Goal: Task Accomplishment & Management: Manage account settings

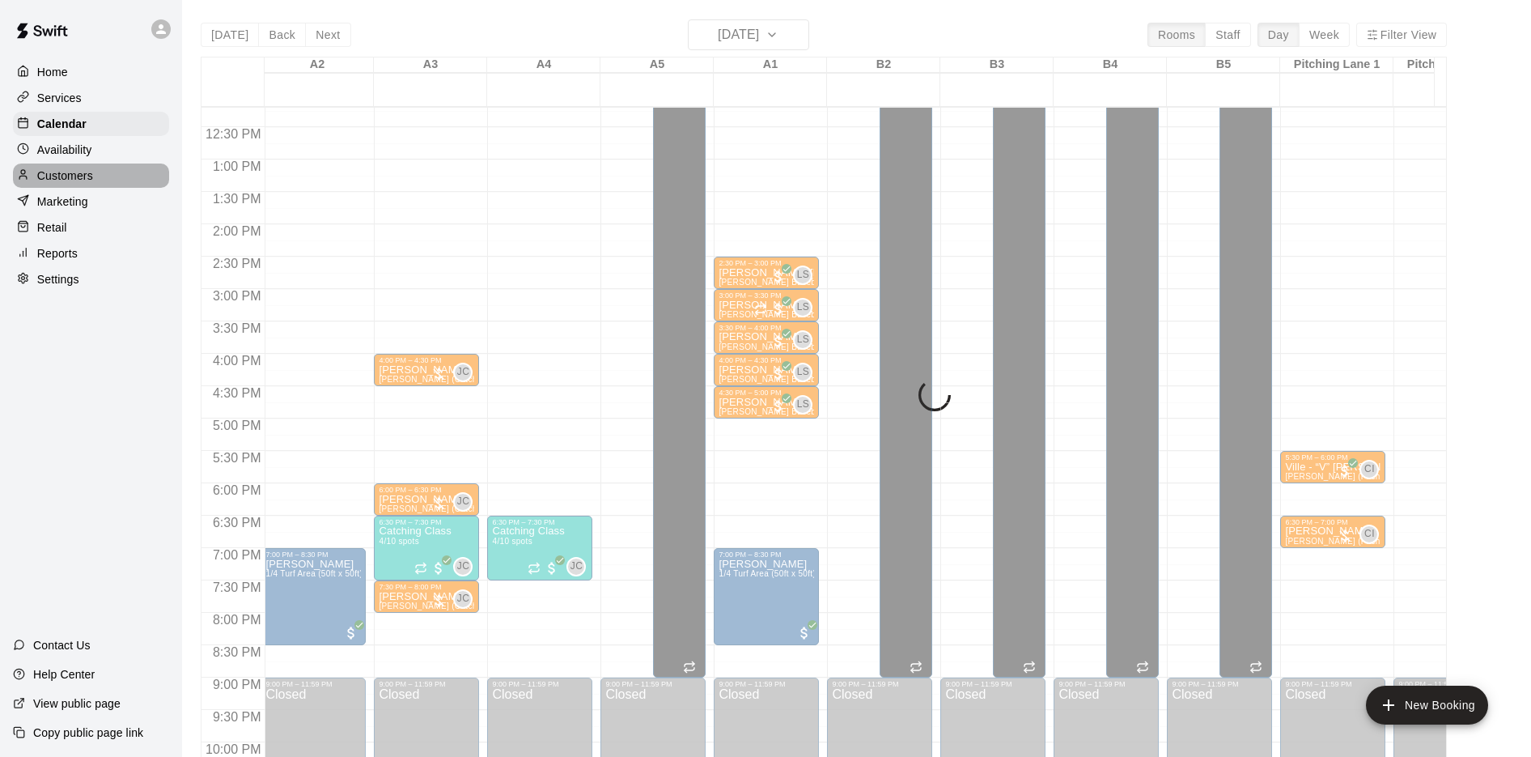
click at [82, 167] on div "Customers" at bounding box center [91, 175] width 156 height 24
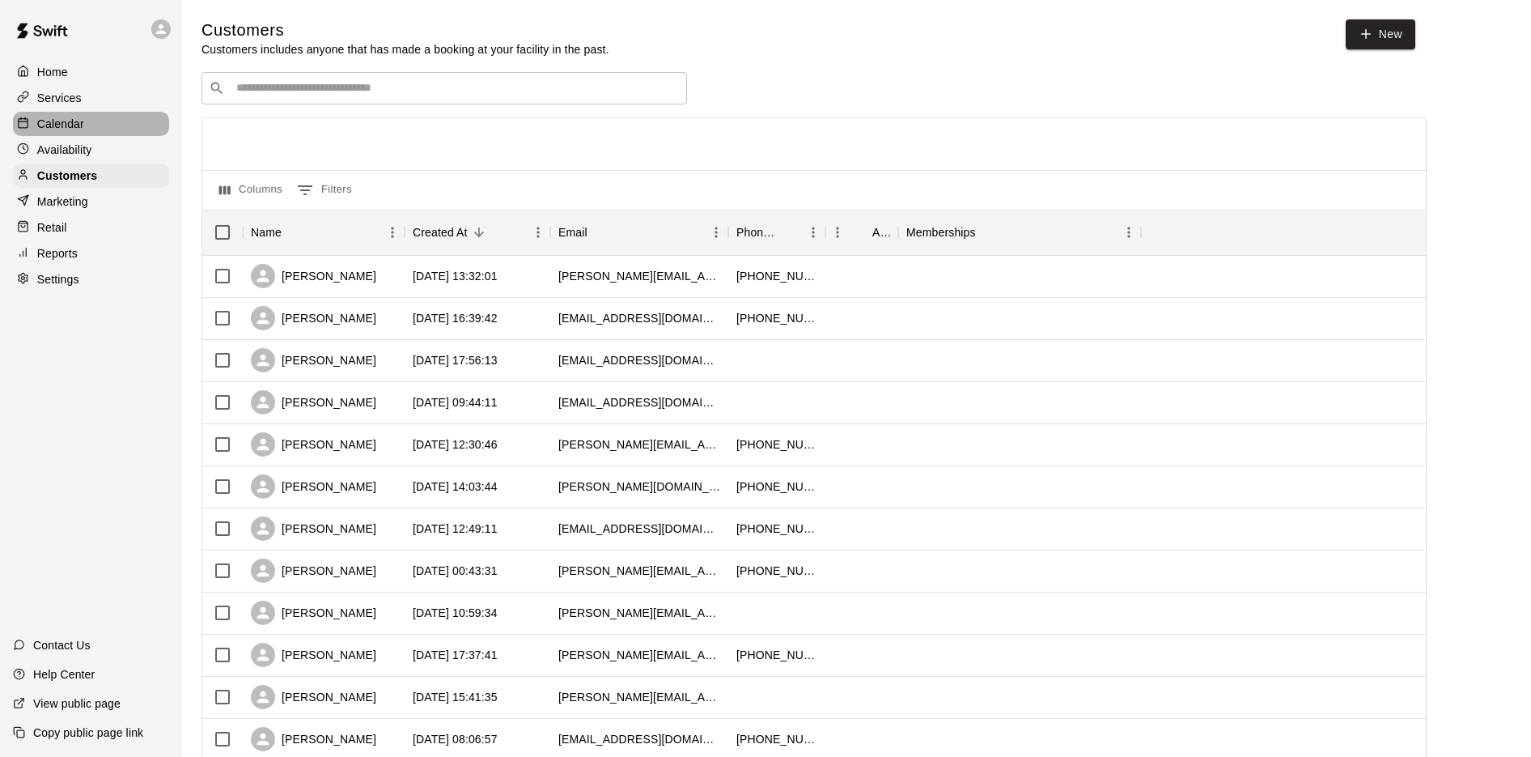
click at [66, 116] on div "Calendar" at bounding box center [91, 124] width 156 height 24
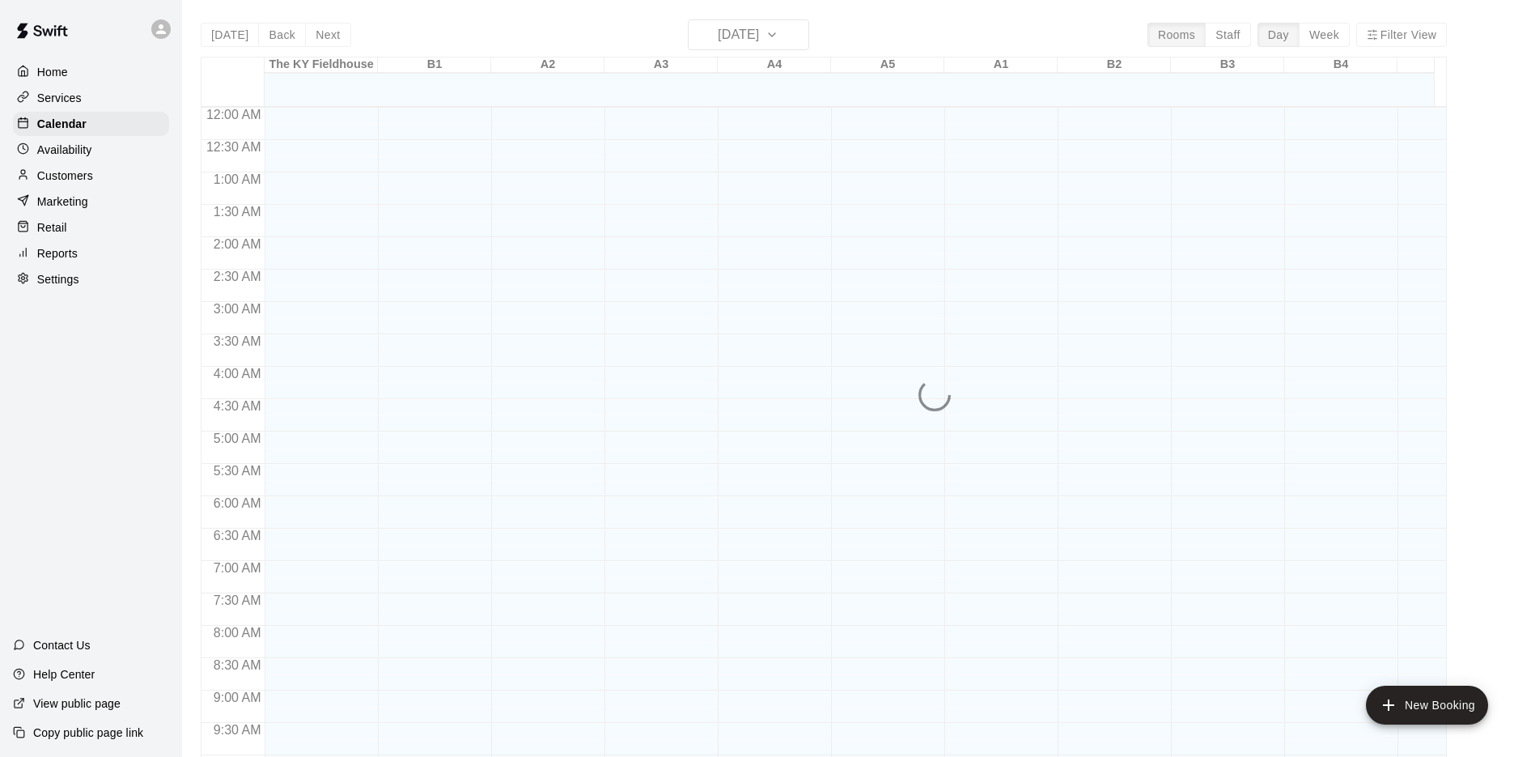
scroll to position [838, 0]
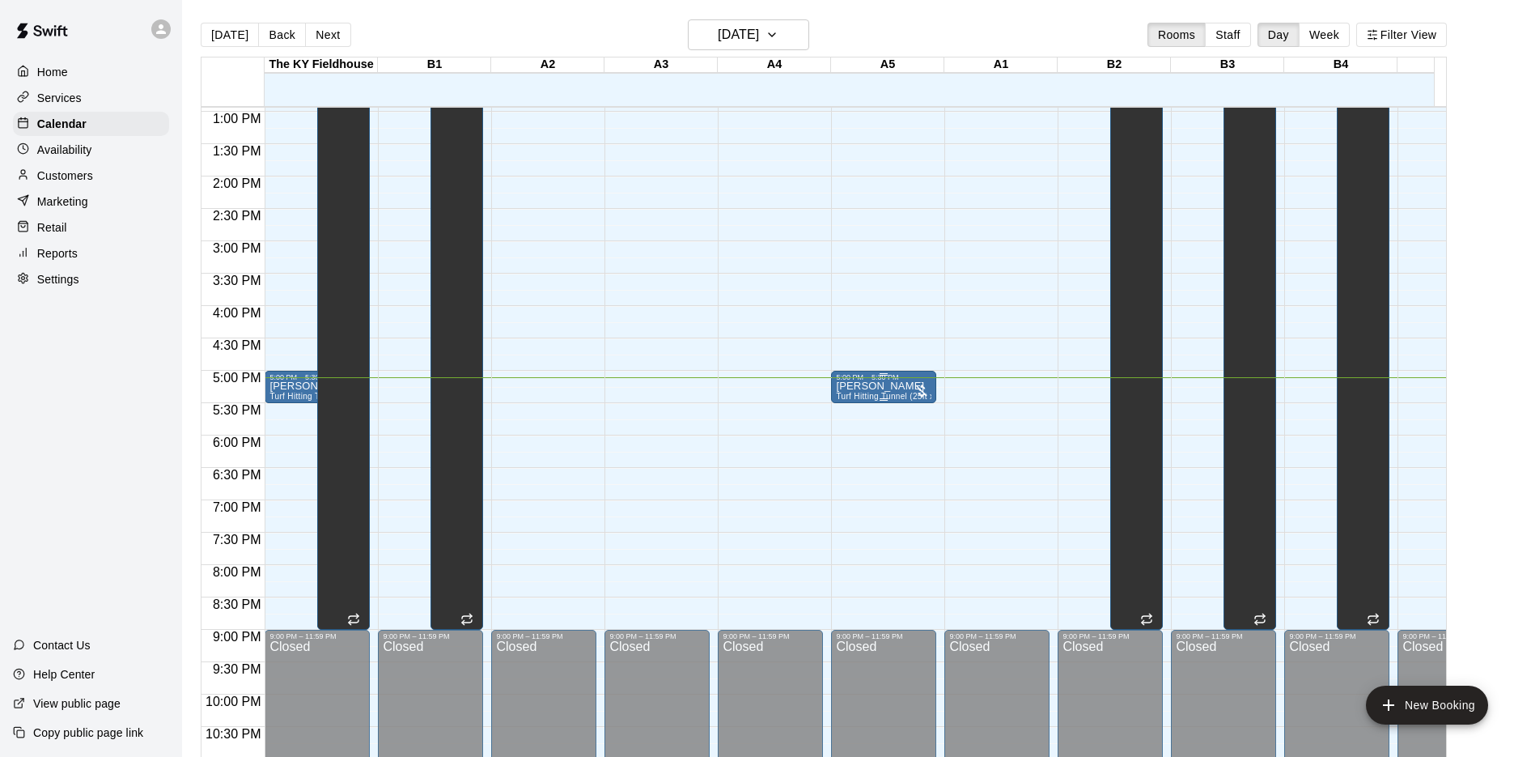
click at [923, 385] on div at bounding box center [922, 391] width 16 height 16
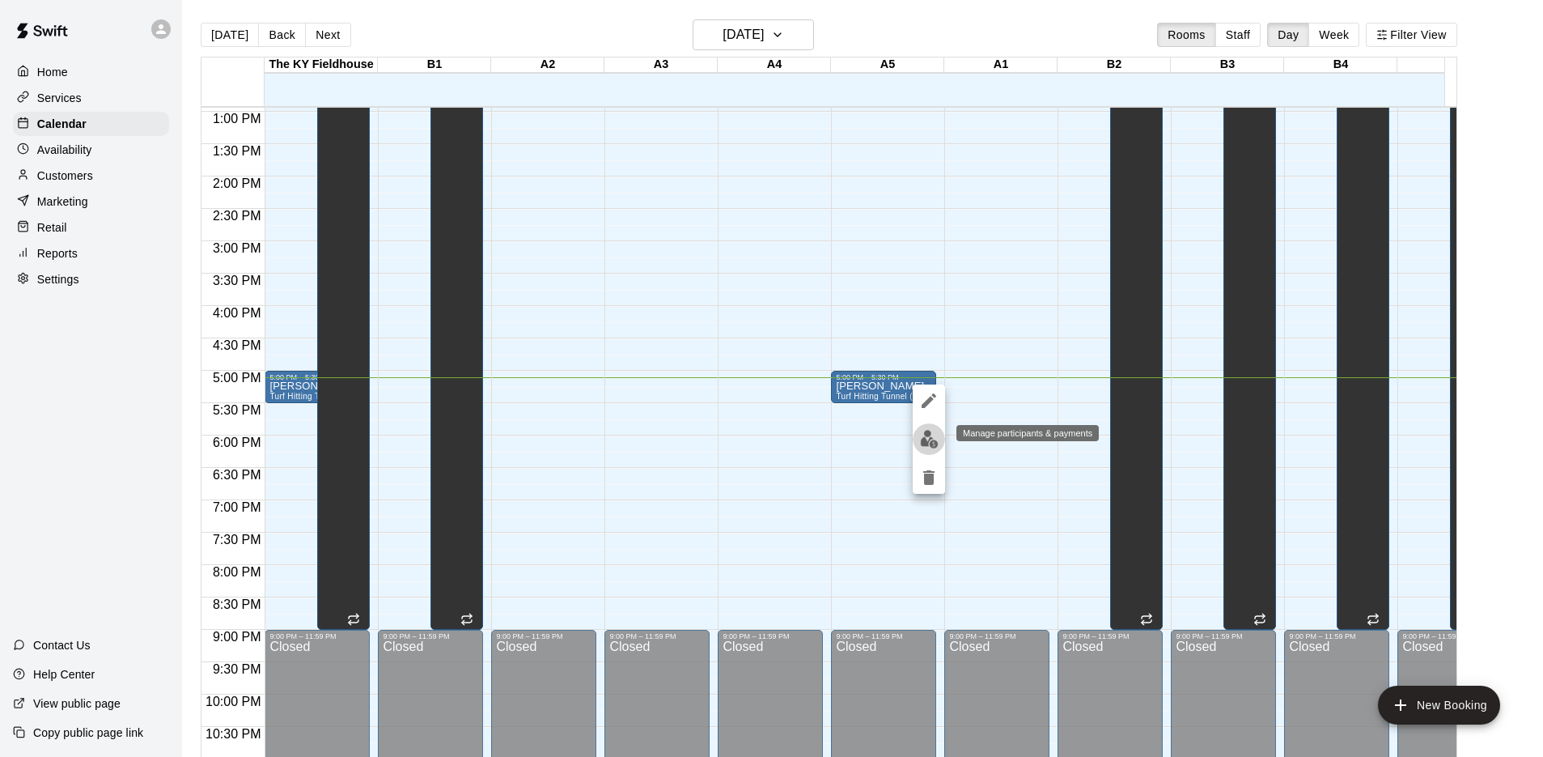
click at [932, 440] on img "edit" at bounding box center [929, 439] width 19 height 19
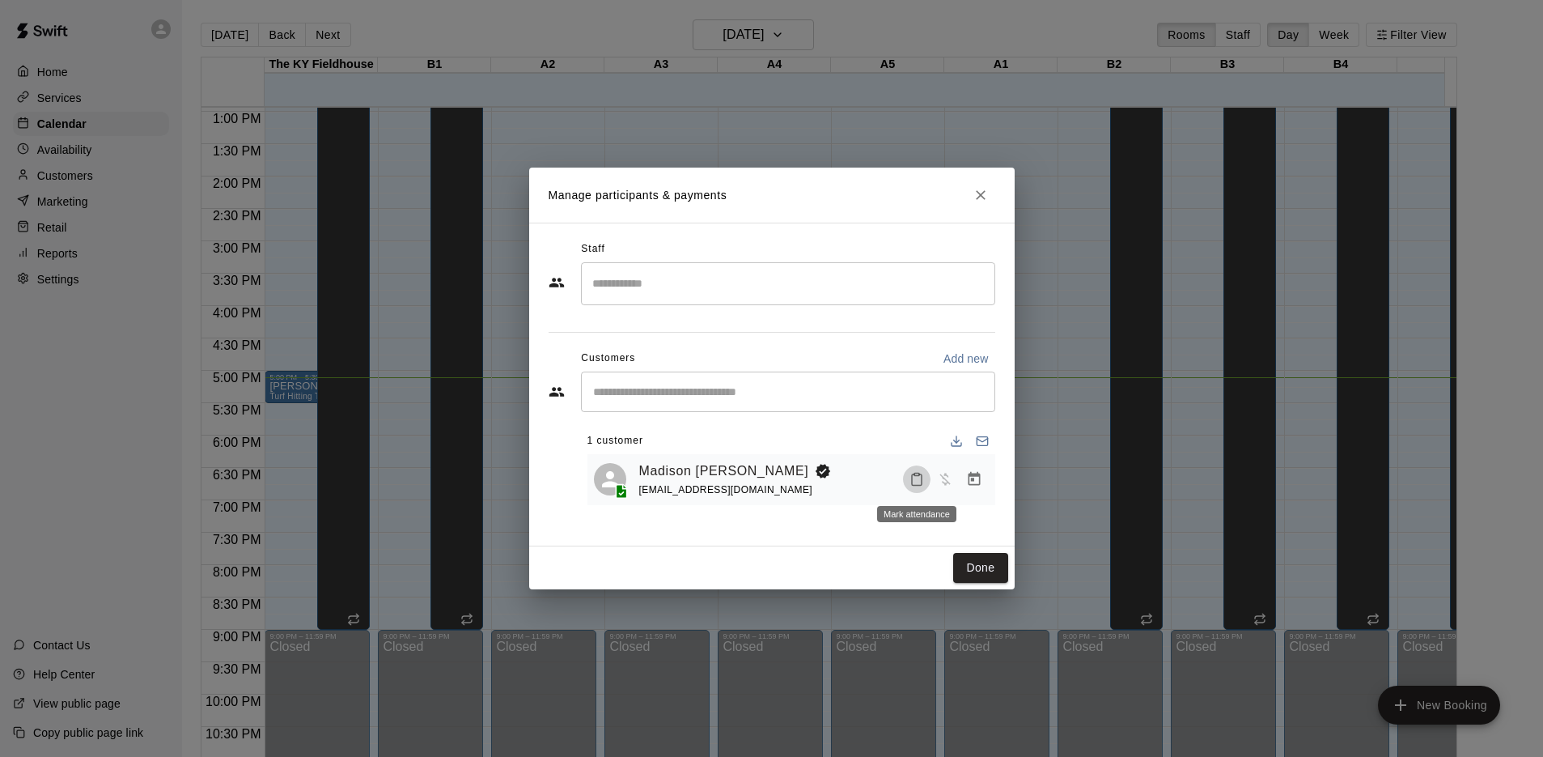
click at [920, 477] on icon "Mark attendance" at bounding box center [917, 479] width 15 height 15
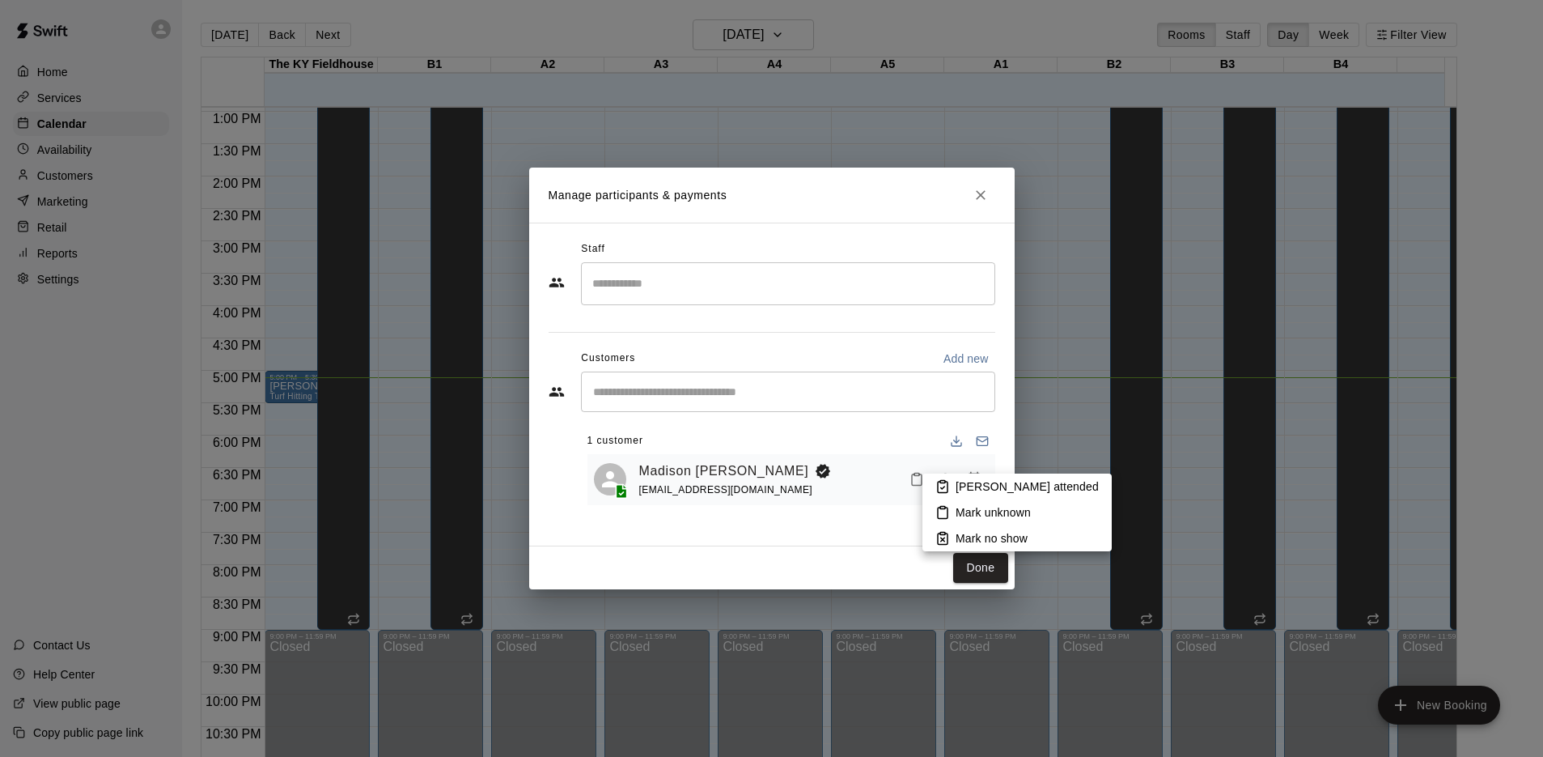
click at [885, 454] on div at bounding box center [771, 378] width 1543 height 757
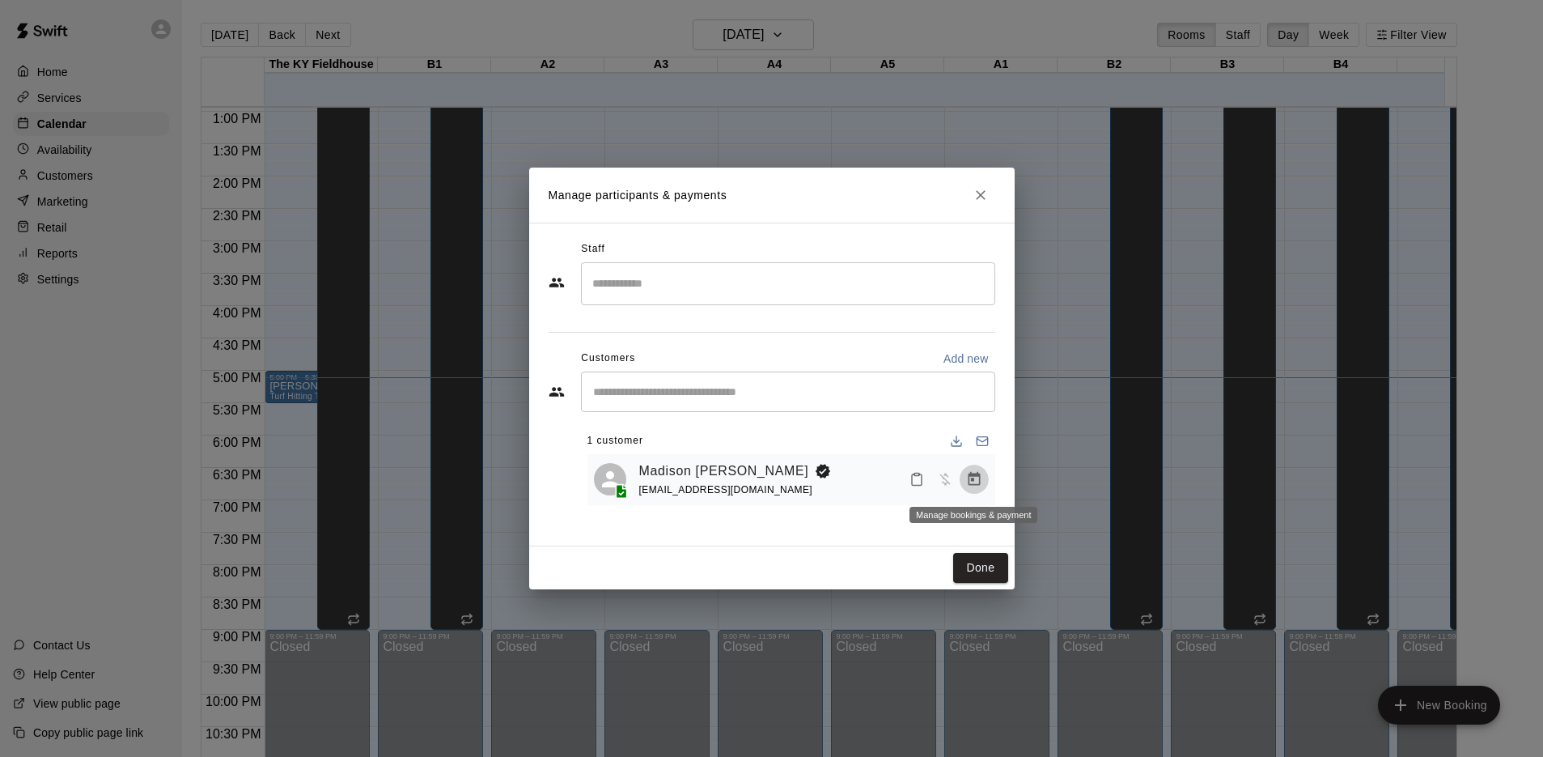
click at [966, 482] on icon "Manage bookings & payment" at bounding box center [974, 479] width 16 height 16
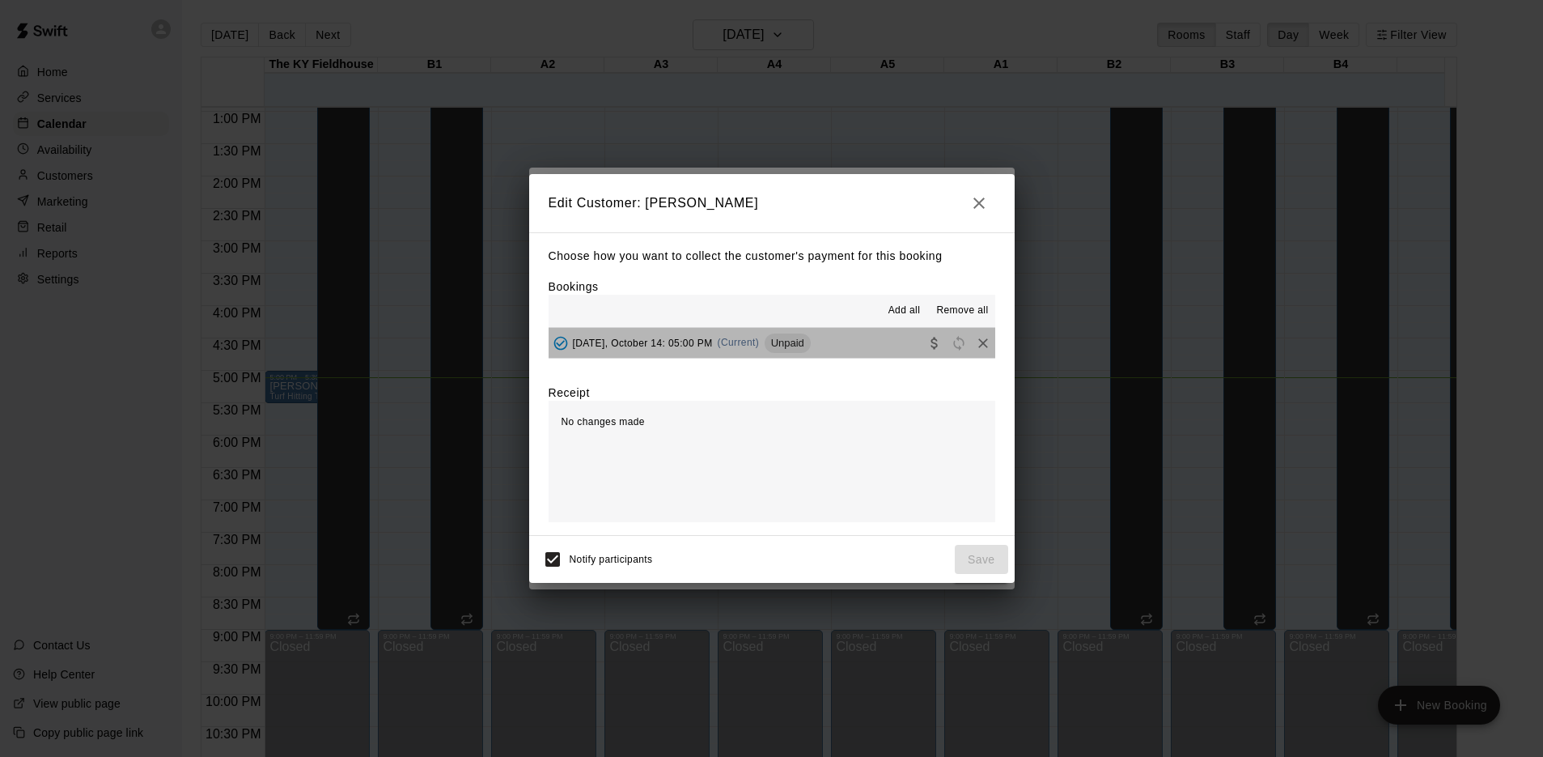
click at [804, 343] on span "Unpaid" at bounding box center [788, 343] width 46 height 12
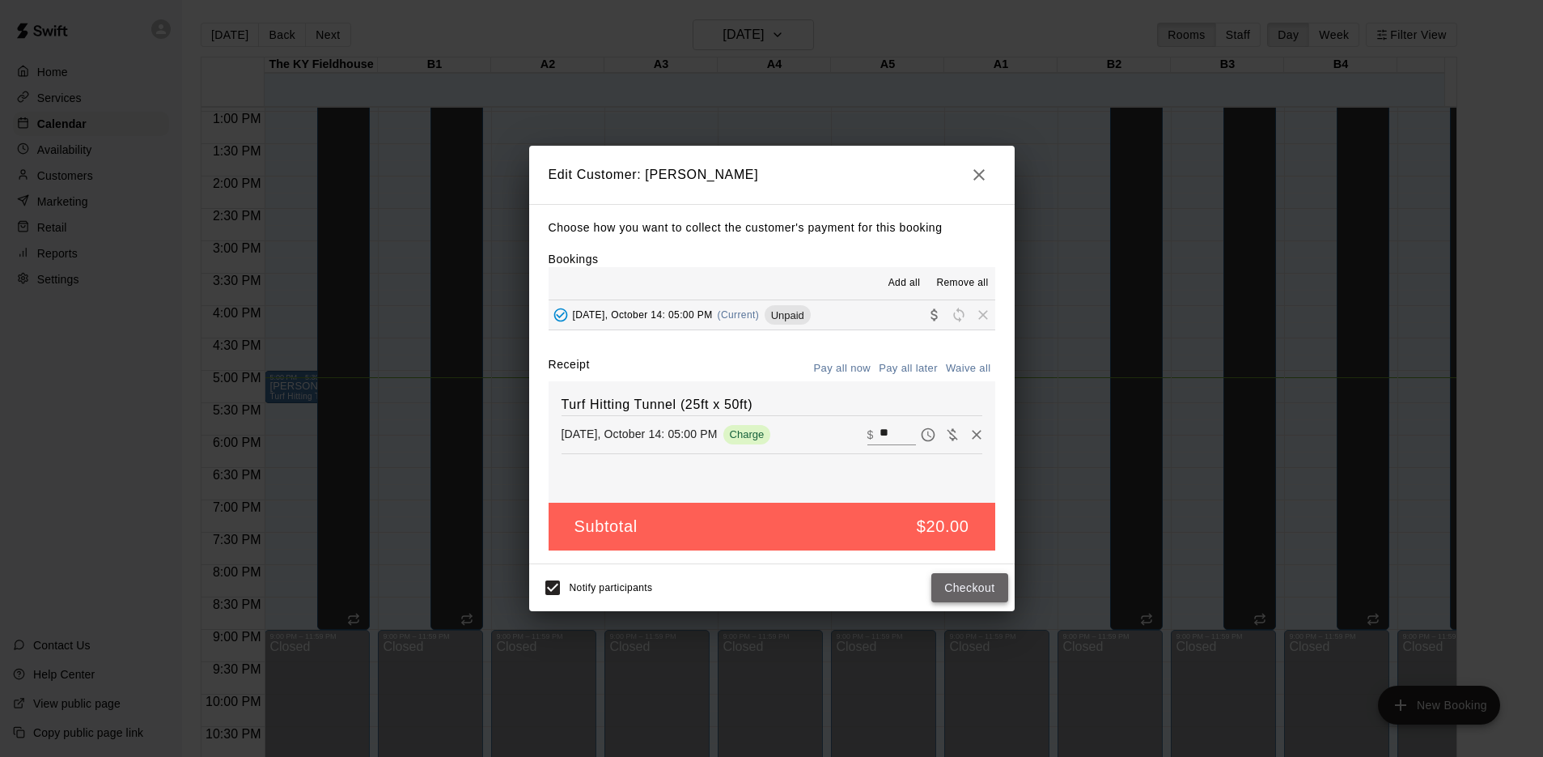
click at [956, 586] on button "Checkout" at bounding box center [969, 588] width 76 height 30
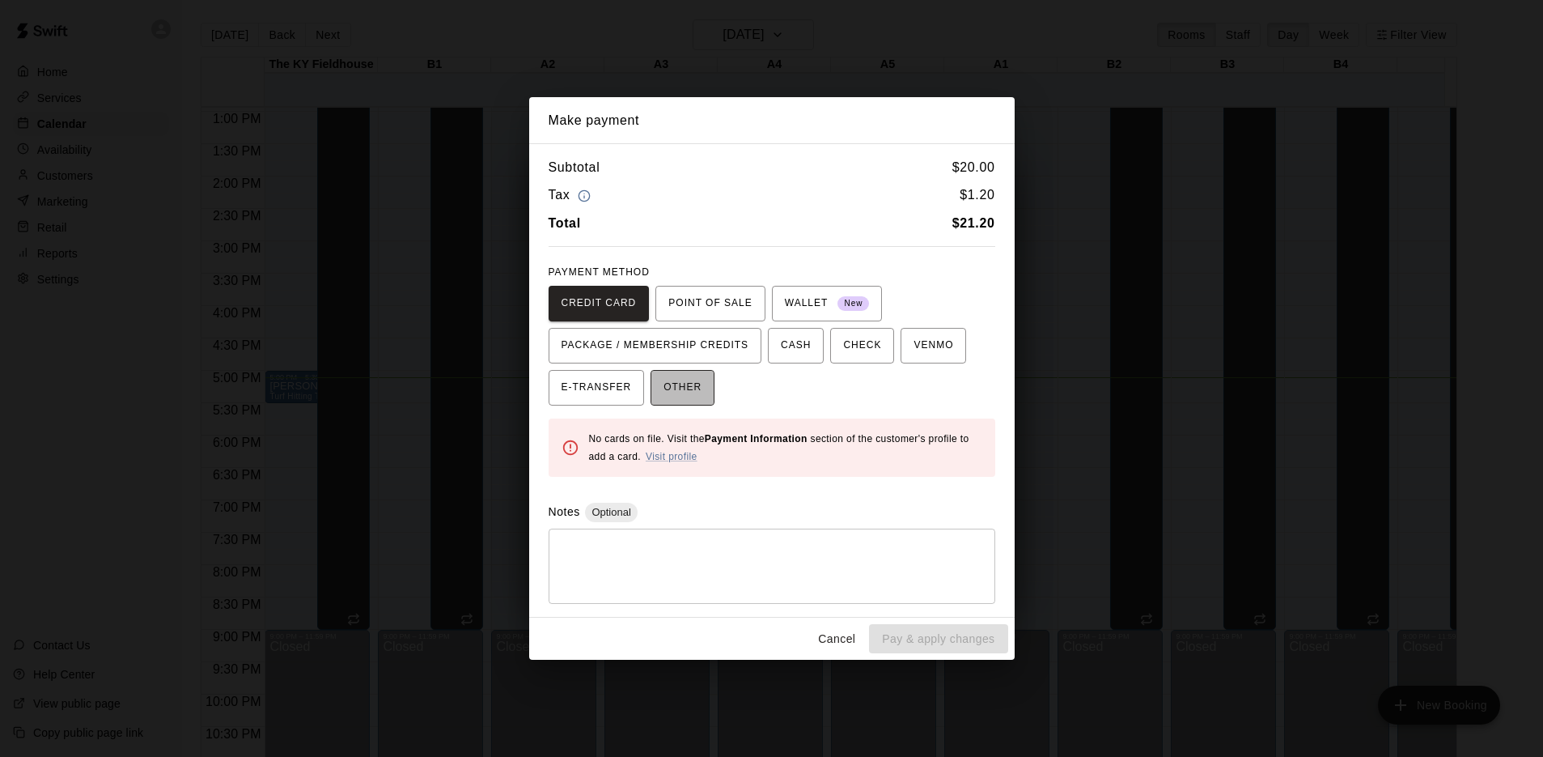
click at [691, 400] on span "OTHER" at bounding box center [683, 388] width 38 height 26
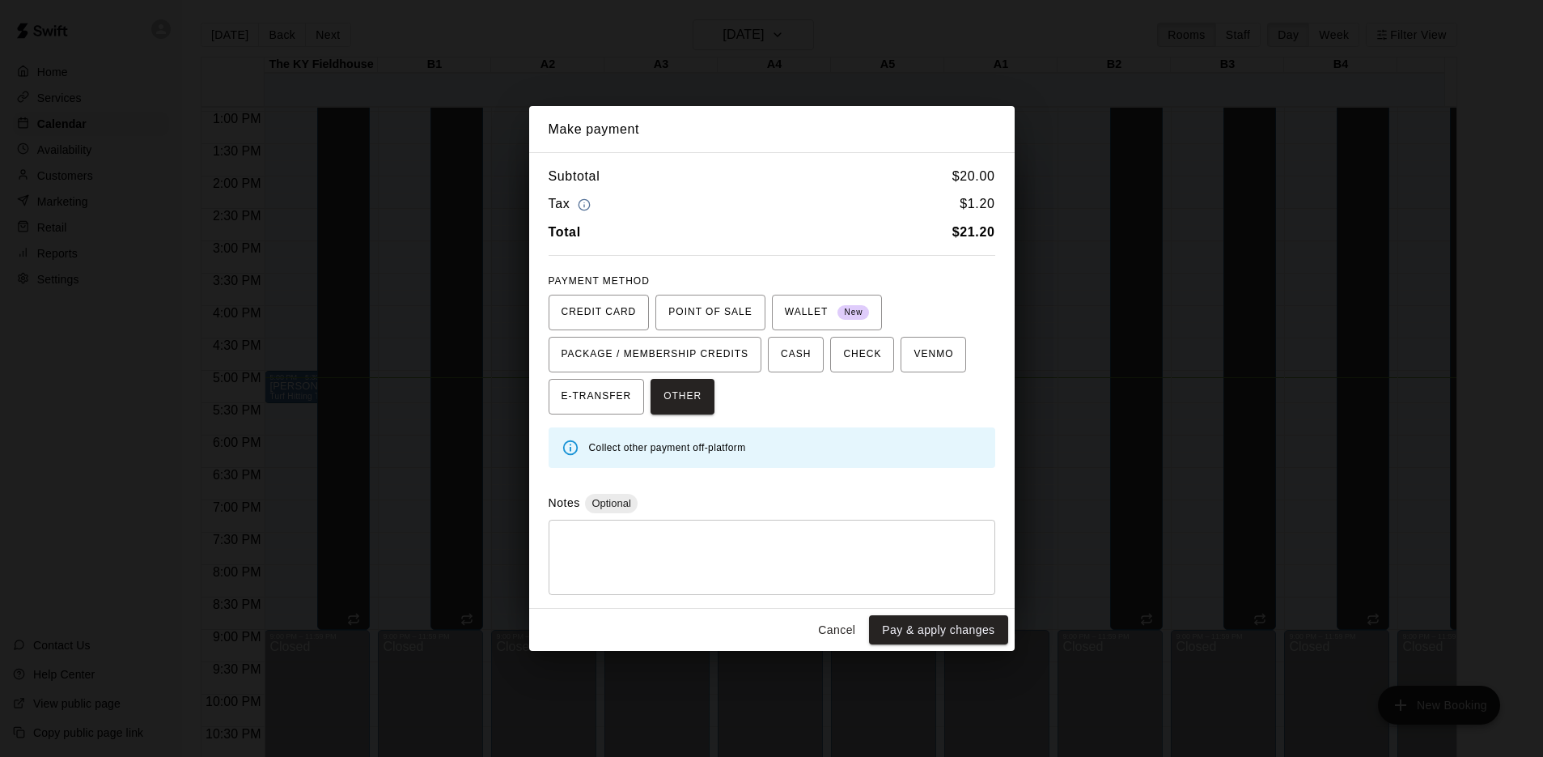
click at [654, 532] on div "* ​" at bounding box center [772, 557] width 447 height 75
type textarea "*"
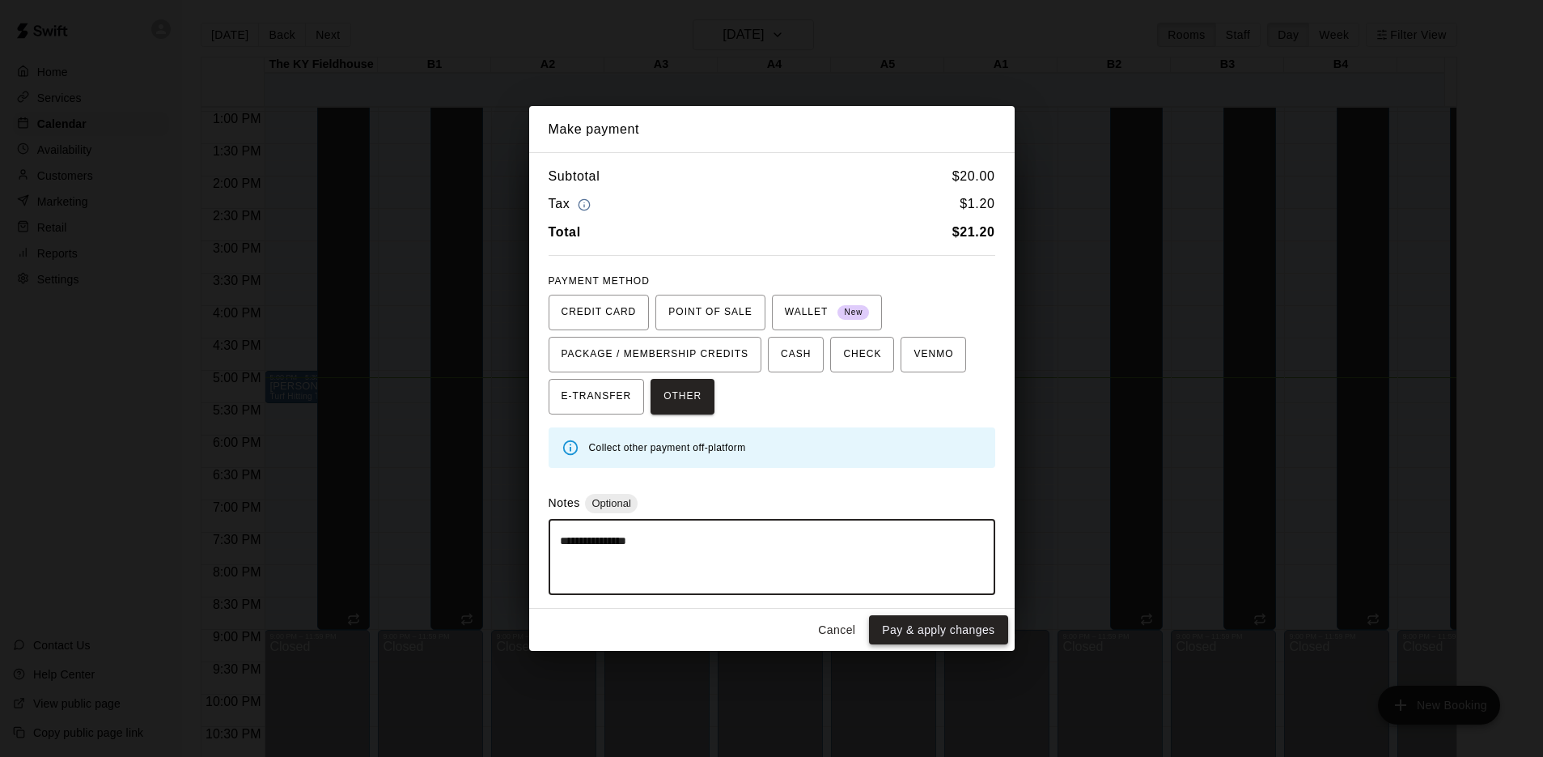
type textarea "**********"
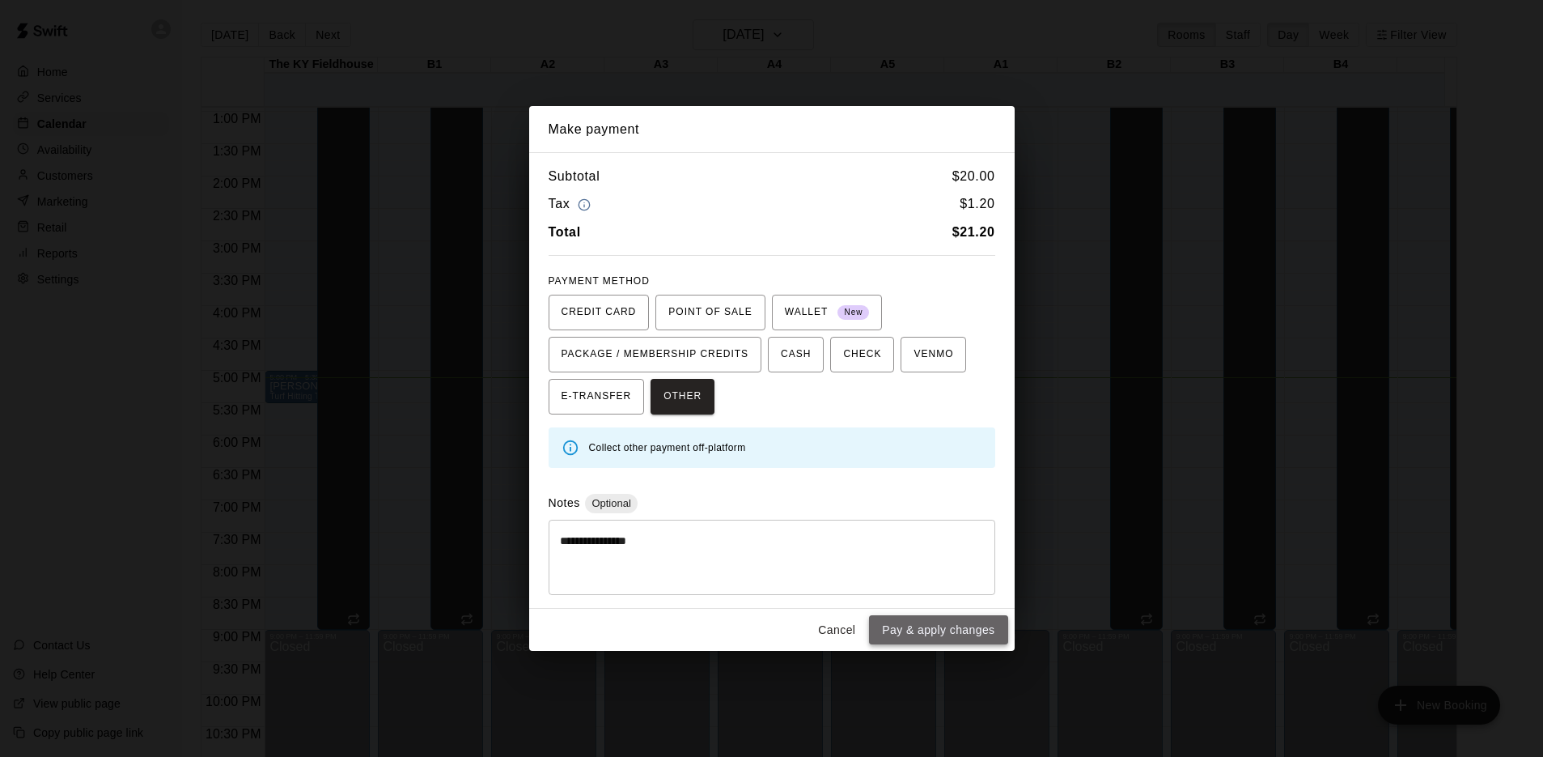
click at [917, 630] on button "Pay & apply changes" at bounding box center [938, 630] width 138 height 30
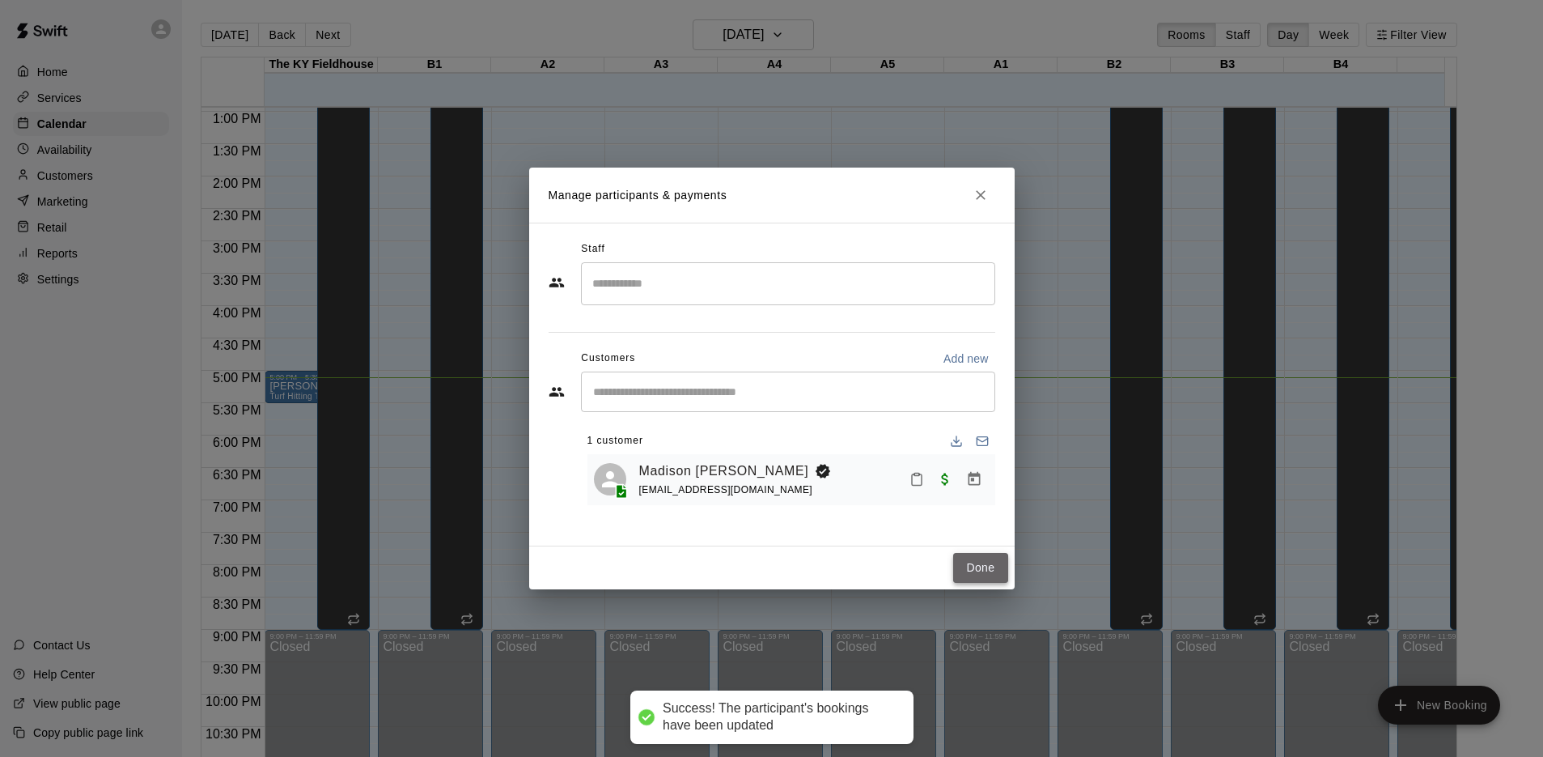
click at [986, 558] on button "Done" at bounding box center [980, 568] width 54 height 30
